Goal: Navigation & Orientation: Find specific page/section

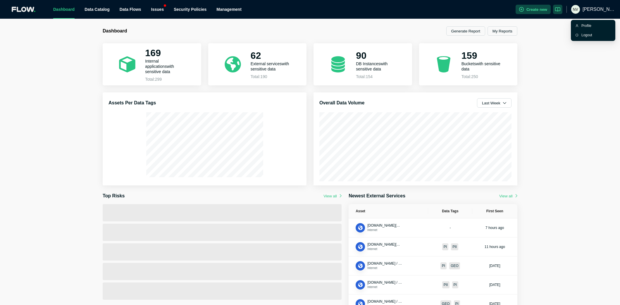
click at [598, 6] on span "[PERSON_NAME]" at bounding box center [598, 9] width 33 height 19
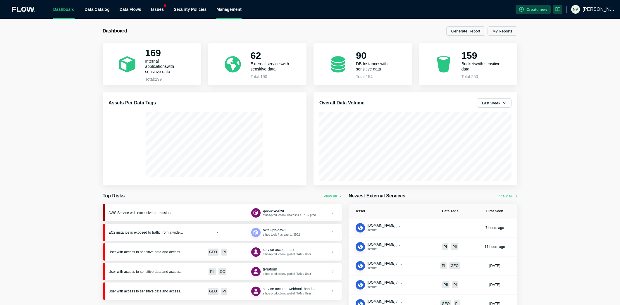
click at [222, 9] on div "Management" at bounding box center [228, 9] width 25 height 19
click at [196, 11] on link "Security Policies" at bounding box center [190, 9] width 33 height 5
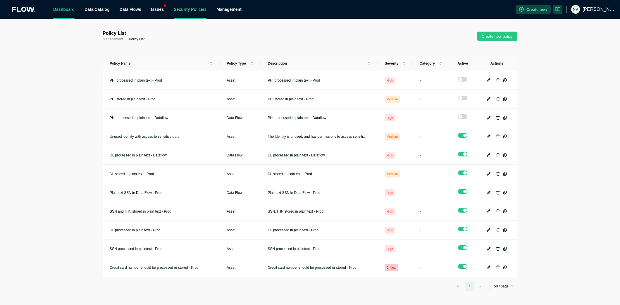
click at [58, 9] on link "Dashboard" at bounding box center [63, 9] width 21 height 5
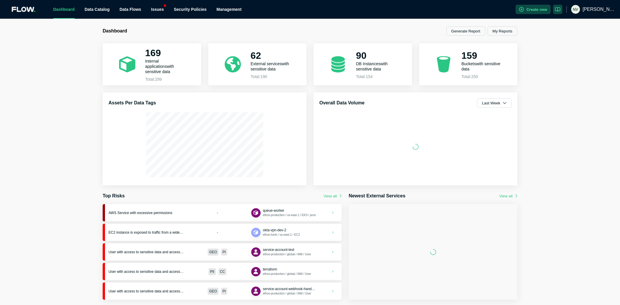
click at [12, 10] on icon at bounding box center [14, 10] width 5 height 6
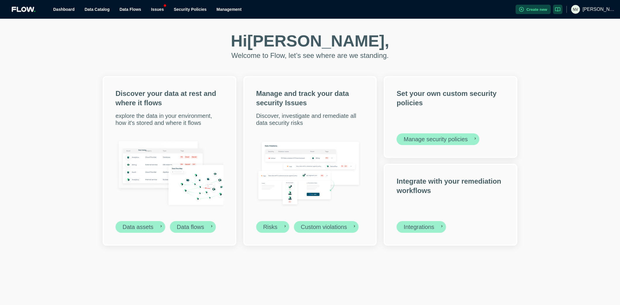
click at [596, 12] on span "[PERSON_NAME]" at bounding box center [598, 9] width 33 height 19
click at [592, 24] on div "Profile" at bounding box center [595, 26] width 29 height 6
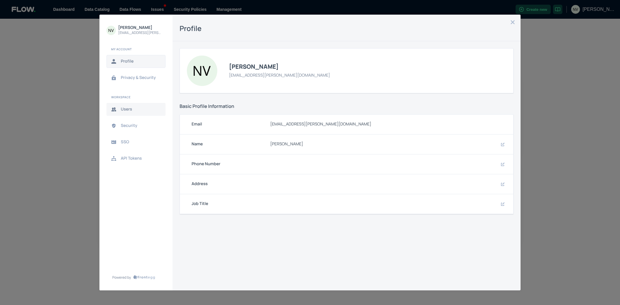
click at [136, 110] on span "Users" at bounding box center [141, 109] width 40 height 5
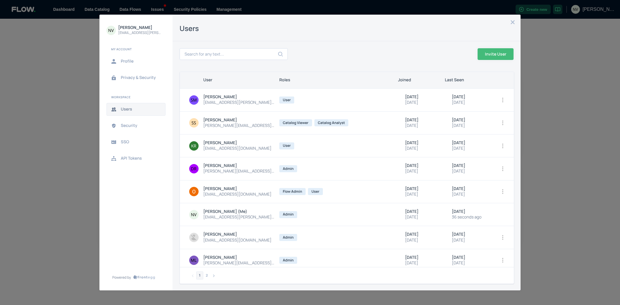
click at [513, 22] on icon "close admin-box" at bounding box center [513, 22] width 4 height 4
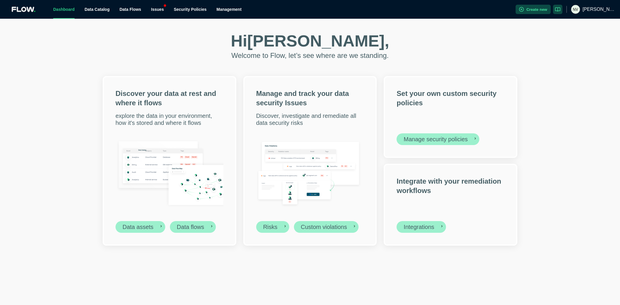
click at [66, 8] on link "Dashboard" at bounding box center [63, 9] width 21 height 5
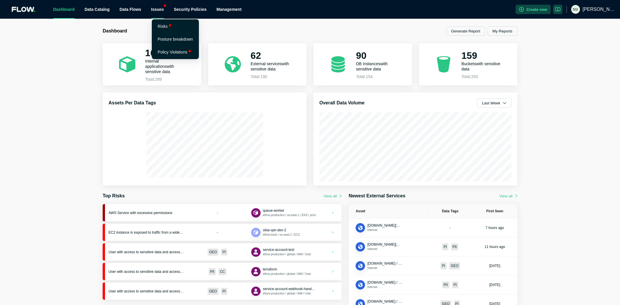
click at [159, 12] on div "Issues" at bounding box center [157, 9] width 13 height 19
click at [168, 26] on li "Risks" at bounding box center [175, 26] width 45 height 12
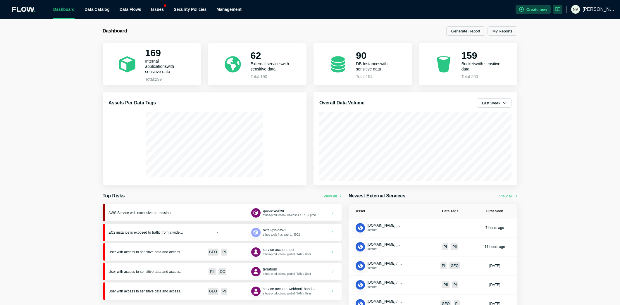
scroll to position [15, 0]
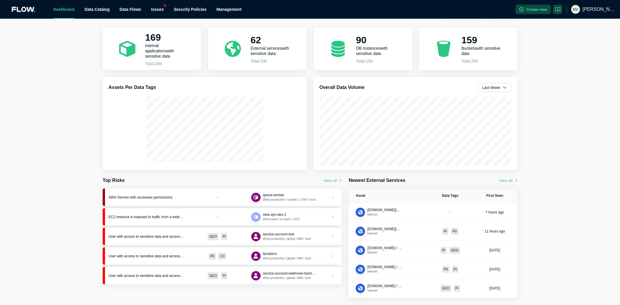
click at [561, 106] on div "Dashboard Generate Report My Reports 169 Internal applications with sensitive d…" at bounding box center [310, 162] width 620 height 286
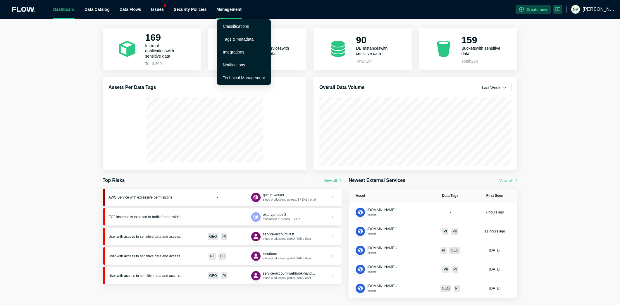
click at [227, 11] on div "Management" at bounding box center [228, 9] width 25 height 19
click at [229, 51] on link "Integrations" at bounding box center [233, 52] width 21 height 5
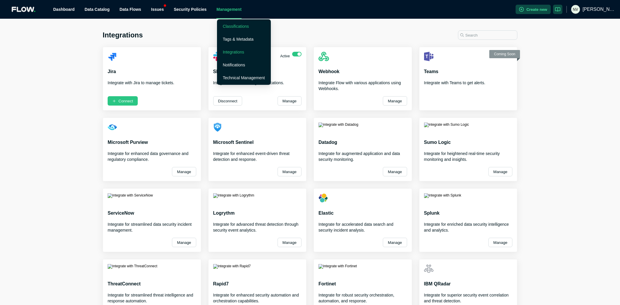
click at [245, 28] on link "Classifications" at bounding box center [236, 26] width 26 height 5
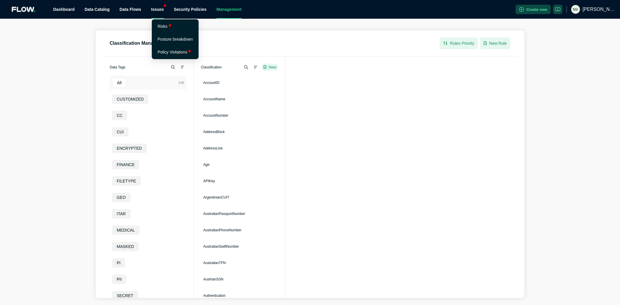
click at [162, 7] on div "Issues" at bounding box center [157, 9] width 13 height 19
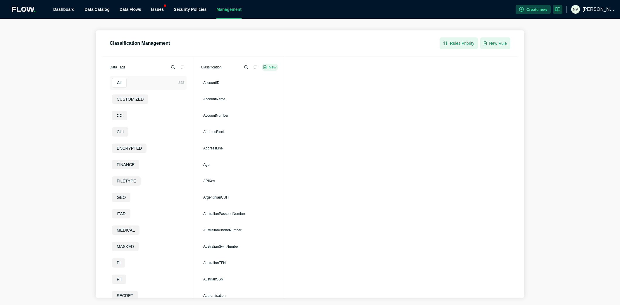
click at [163, 27] on div "Classification Management Rules Priority New Rule Data Tags All CUSTOMIZED CC C…" at bounding box center [310, 162] width 620 height 286
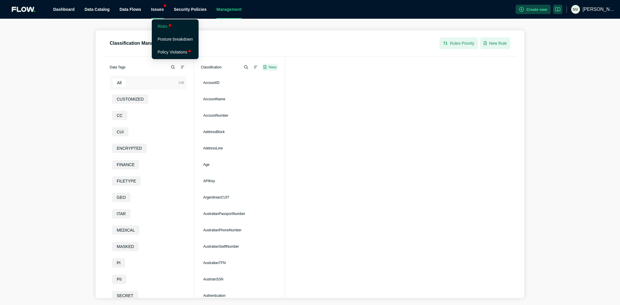
click at [163, 24] on link "Risks" at bounding box center [163, 26] width 10 height 5
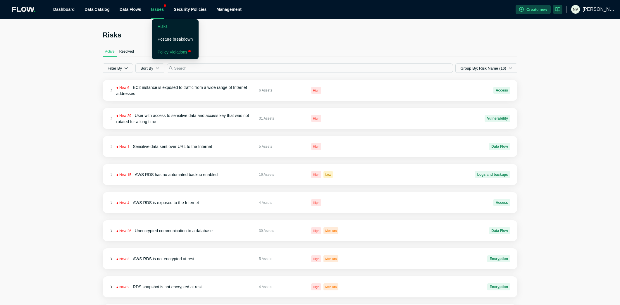
click at [170, 52] on link "Policy Violations" at bounding box center [173, 52] width 30 height 5
